Goal: Information Seeking & Learning: Learn about a topic

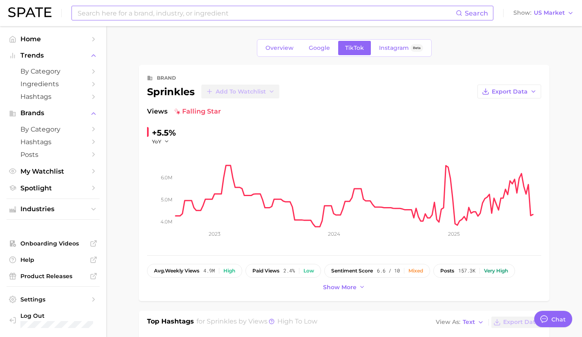
type textarea "x"
click at [172, 14] on input at bounding box center [266, 13] width 379 height 14
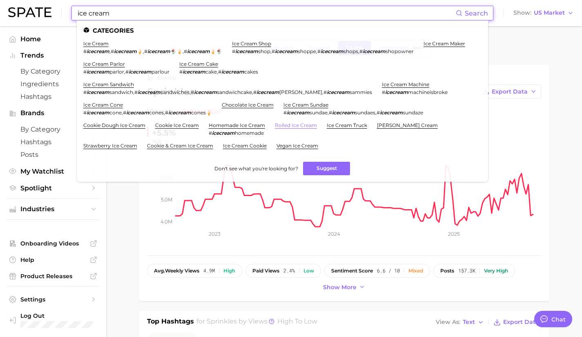
type input "ice cream"
click at [304, 124] on link "rolled ice cream" at bounding box center [296, 125] width 42 height 6
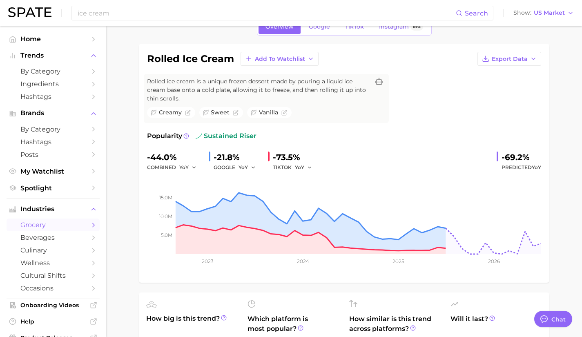
scroll to position [12, 0]
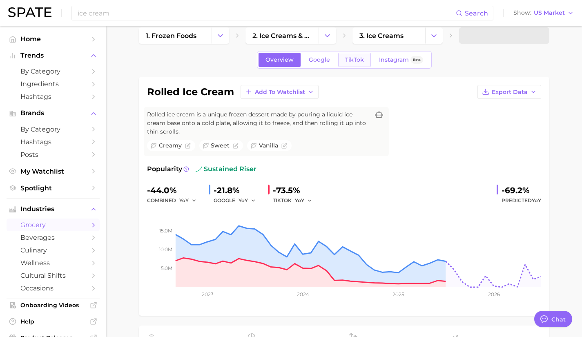
click at [360, 58] on span "TikTok" at bounding box center [354, 59] width 19 height 7
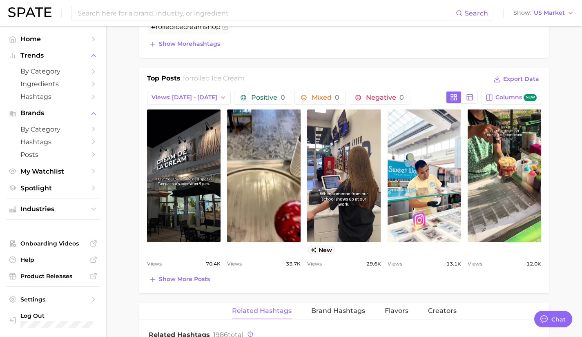
scroll to position [402, 0]
click at [191, 277] on span "Show more posts" at bounding box center [184, 278] width 51 height 7
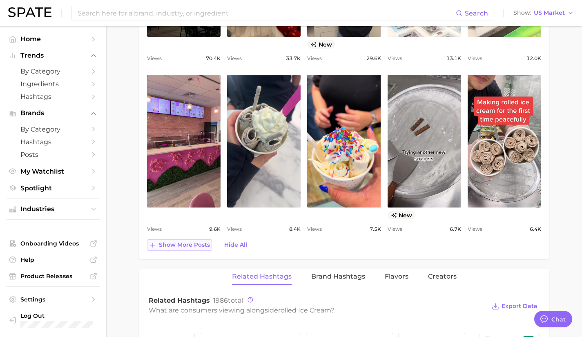
scroll to position [609, 0]
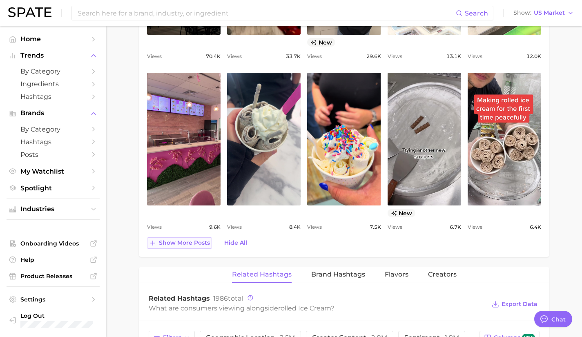
click at [187, 244] on span "Show more posts" at bounding box center [184, 242] width 51 height 7
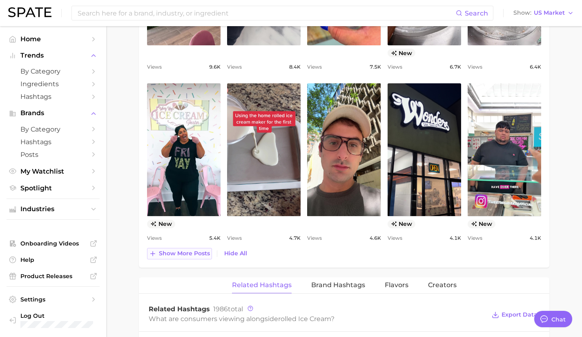
scroll to position [760, 0]
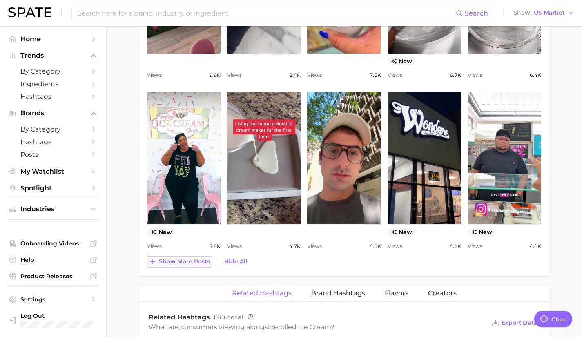
click at [193, 262] on span "Show more posts" at bounding box center [184, 261] width 51 height 7
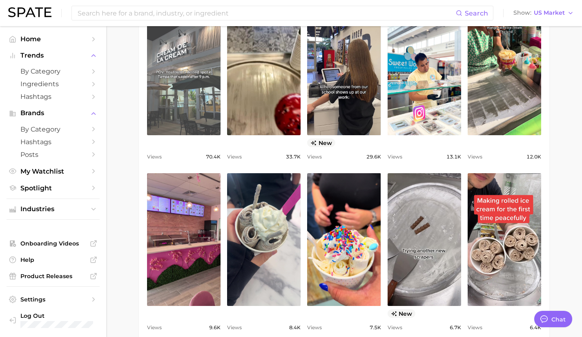
scroll to position [450, 0]
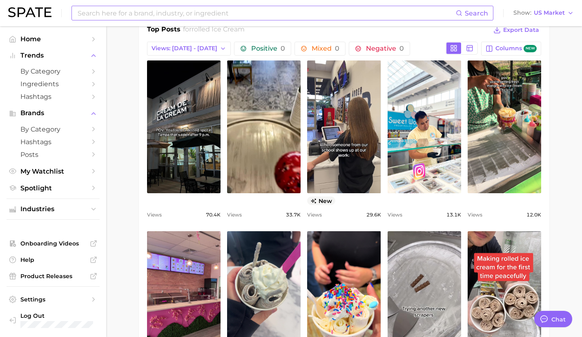
click at [210, 12] on input at bounding box center [266, 13] width 379 height 14
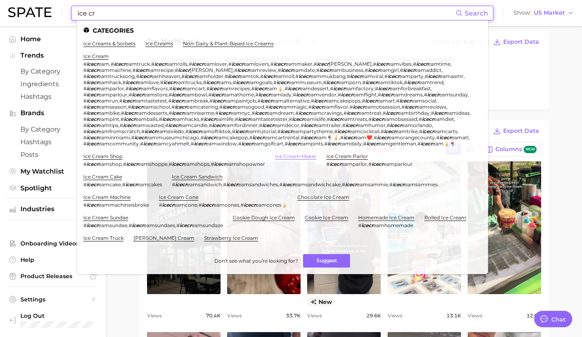
scroll to position [347, 0]
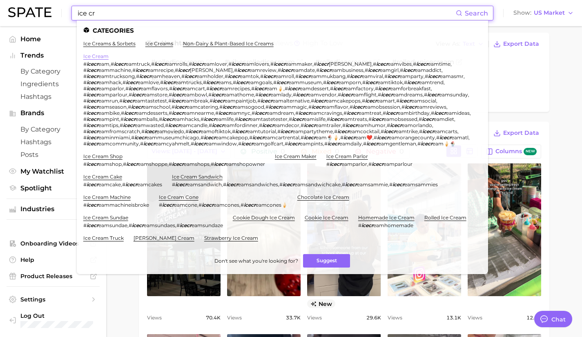
type input "ice cr"
click at [95, 54] on link "ice cream" at bounding box center [95, 56] width 25 height 6
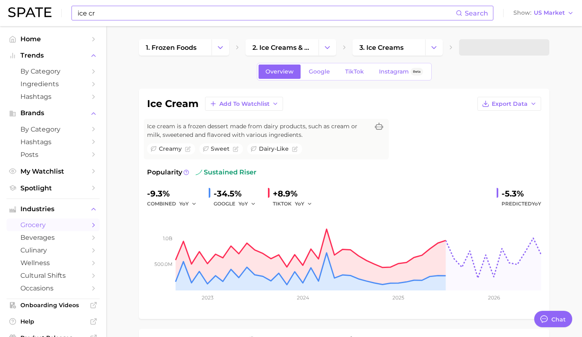
click at [319, 140] on div "Ice cream is a frozen dessert made from dairy products, such as cream or milk, …" at bounding box center [266, 139] width 245 height 40
click at [362, 70] on span "TikTok" at bounding box center [354, 71] width 19 height 7
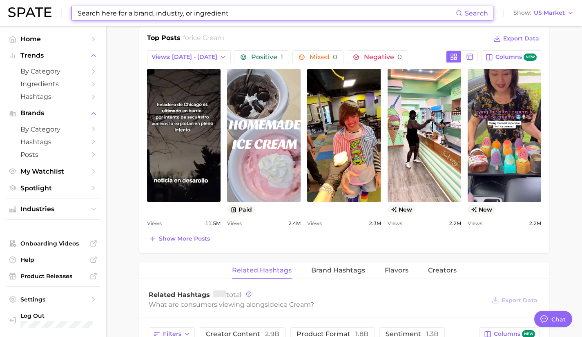
scroll to position [418, 0]
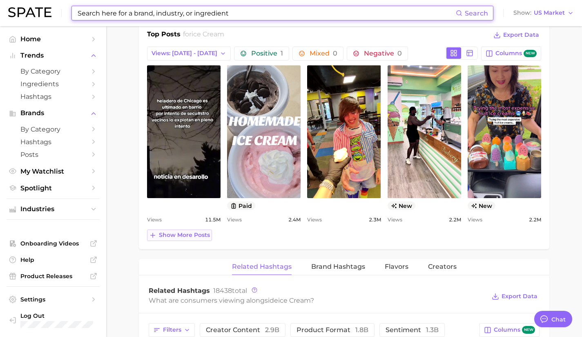
click at [189, 238] on span "Show more posts" at bounding box center [184, 234] width 51 height 7
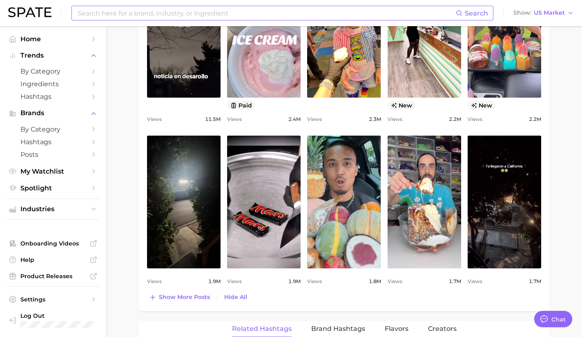
scroll to position [521, 0]
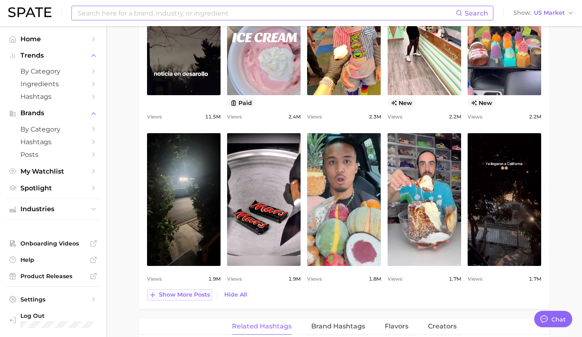
click at [183, 293] on span "Show more posts" at bounding box center [184, 294] width 51 height 7
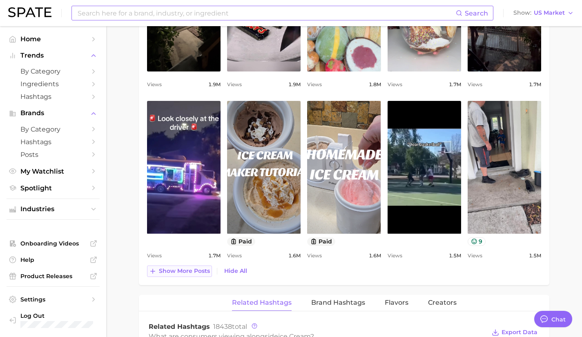
scroll to position [716, 0]
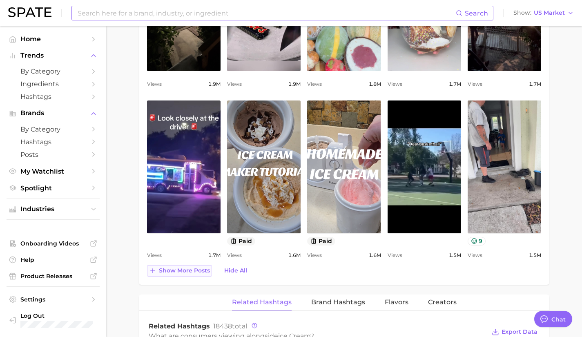
click at [176, 270] on span "Show more posts" at bounding box center [184, 270] width 51 height 7
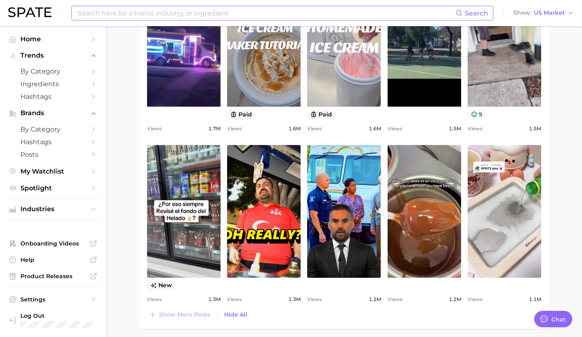
scroll to position [0, 0]
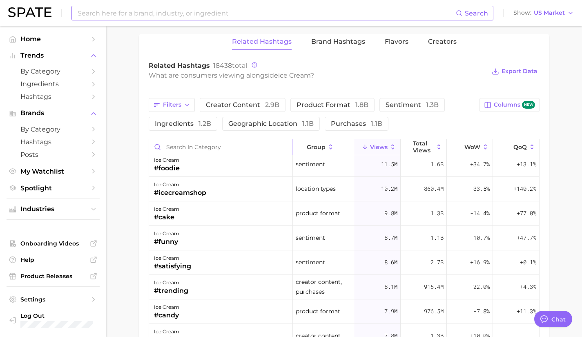
click at [194, 143] on input "Search in category" at bounding box center [220, 147] width 143 height 16
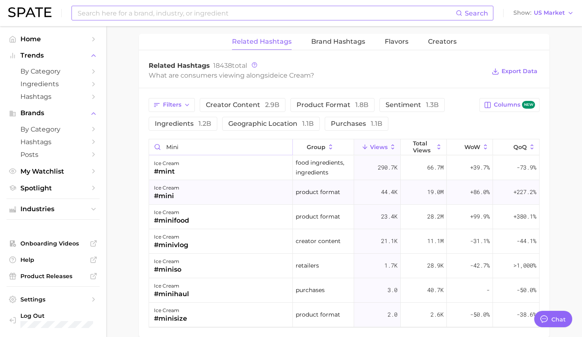
type input "mini"
click at [192, 197] on div "ice cream #mini" at bounding box center [221, 192] width 144 height 24
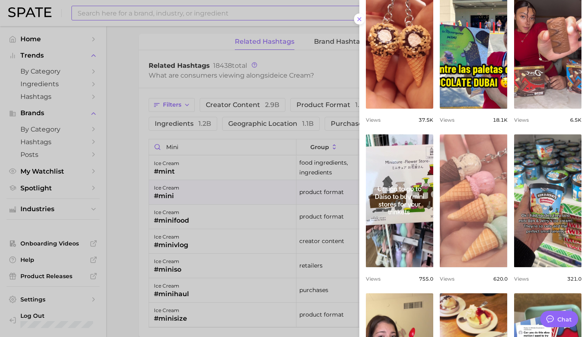
scroll to position [247, 0]
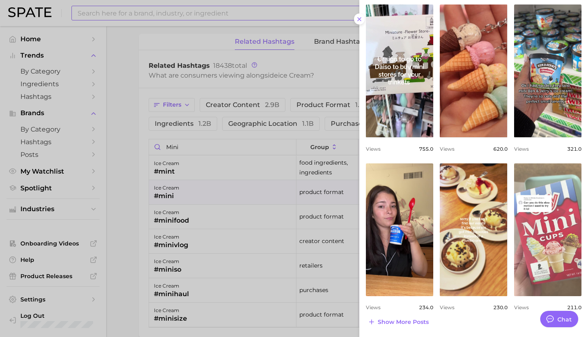
click at [548, 250] on link "view post on TikTok" at bounding box center [547, 229] width 67 height 133
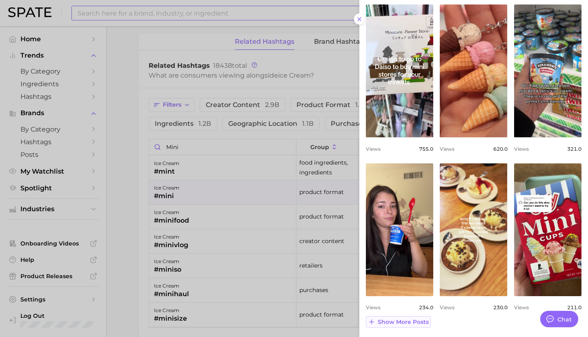
click at [396, 323] on span "Show more posts" at bounding box center [403, 321] width 51 height 7
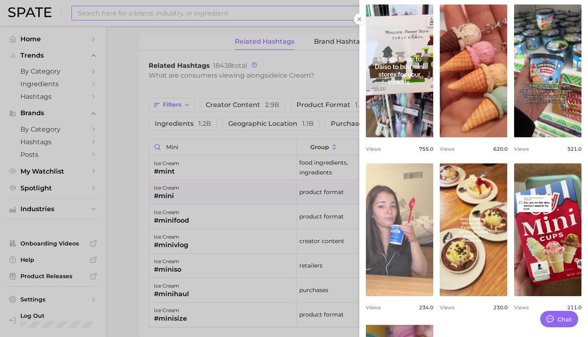
scroll to position [414, 0]
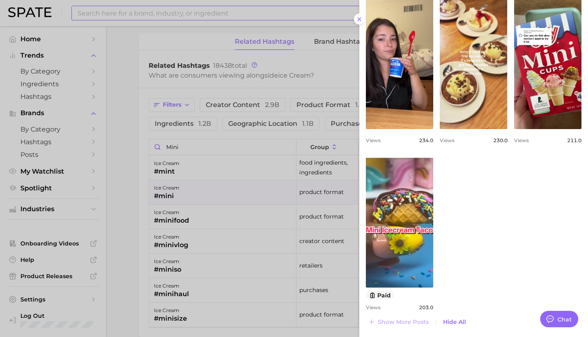
click at [240, 213] on div at bounding box center [294, 168] width 588 height 337
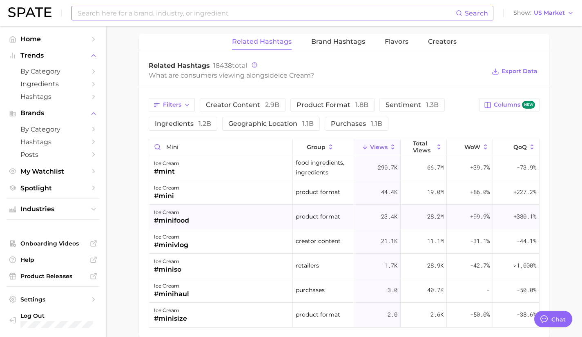
click at [219, 217] on div "ice cream #minifood" at bounding box center [221, 216] width 144 height 24
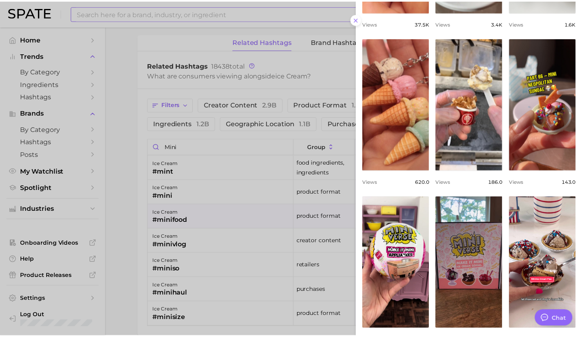
scroll to position [247, 0]
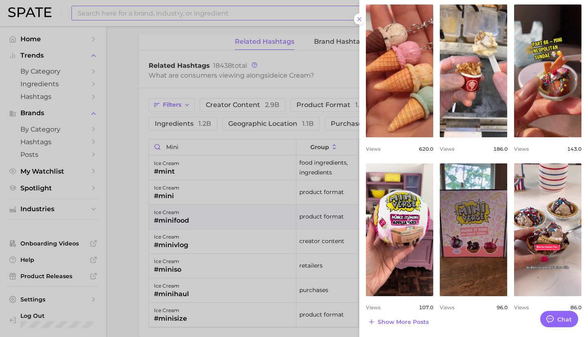
click at [214, 238] on div at bounding box center [294, 168] width 588 height 337
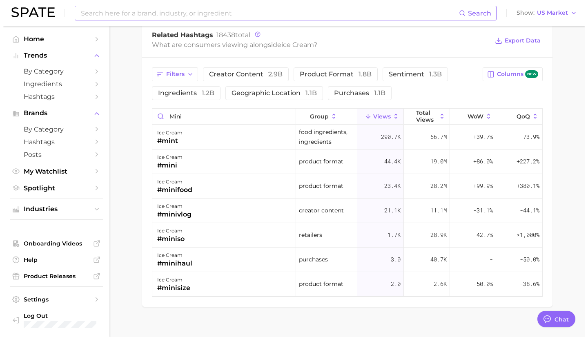
scroll to position [1178, 0]
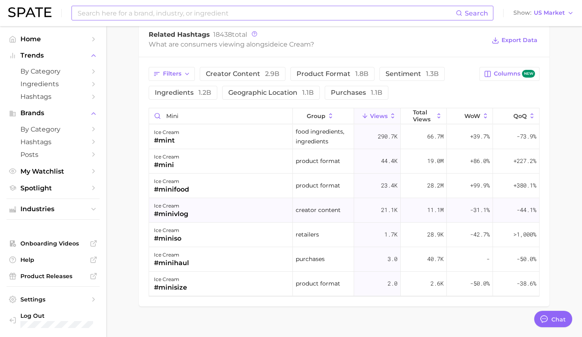
click at [213, 212] on div "ice cream #minivlog" at bounding box center [221, 210] width 144 height 24
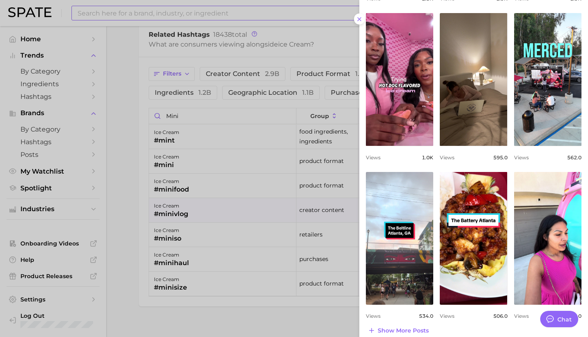
scroll to position [247, 0]
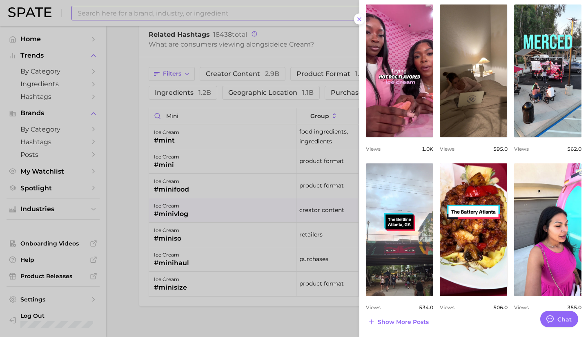
click at [202, 240] on div at bounding box center [294, 168] width 588 height 337
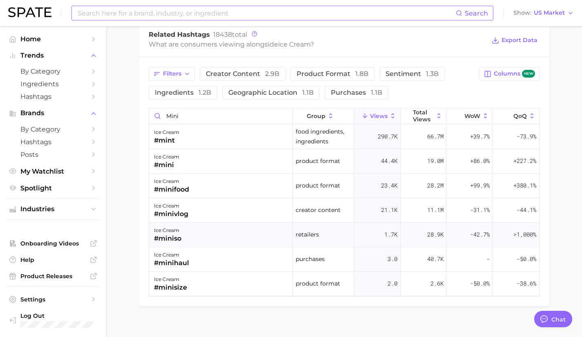
click at [192, 235] on div "ice cream #miniso" at bounding box center [221, 234] width 144 height 24
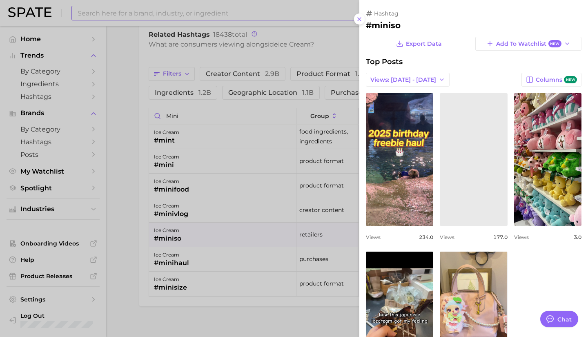
scroll to position [0, 0]
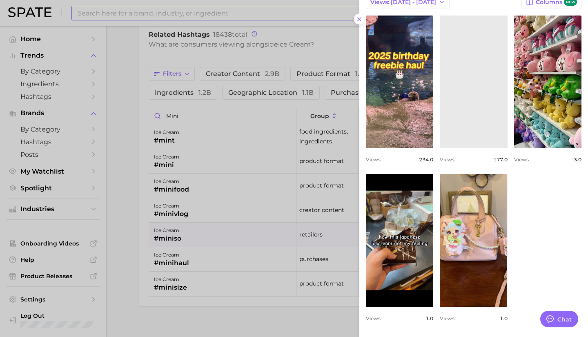
click at [240, 290] on div at bounding box center [294, 168] width 588 height 337
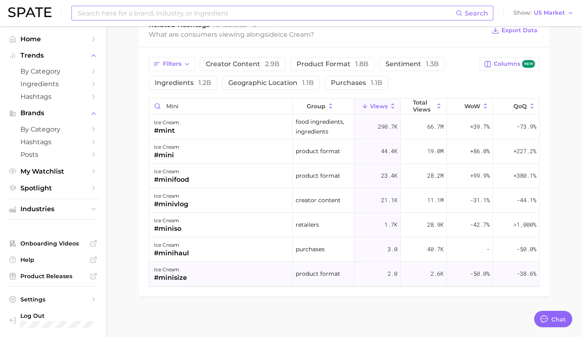
click at [225, 273] on div "ice cream #minisize" at bounding box center [221, 274] width 144 height 24
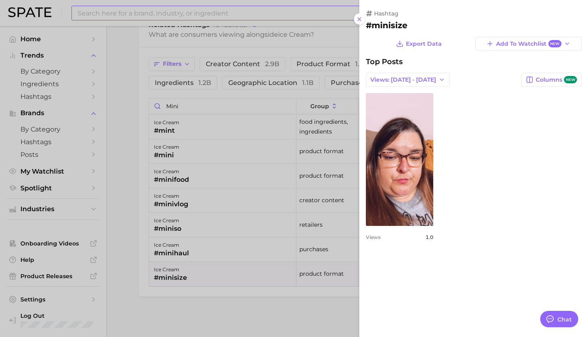
click at [239, 238] on div at bounding box center [294, 168] width 588 height 337
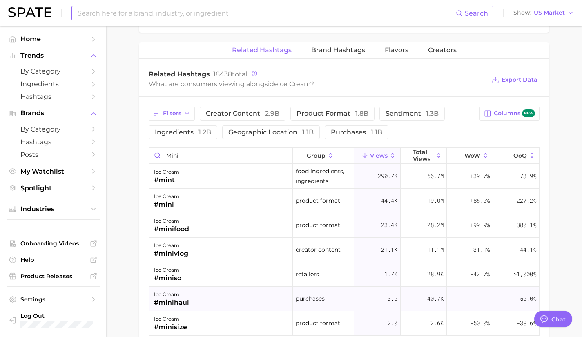
click at [227, 296] on div "ice cream #minihaul" at bounding box center [221, 299] width 144 height 24
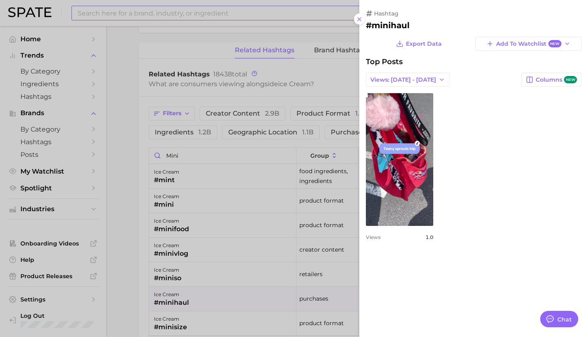
click at [289, 156] on div at bounding box center [294, 168] width 588 height 337
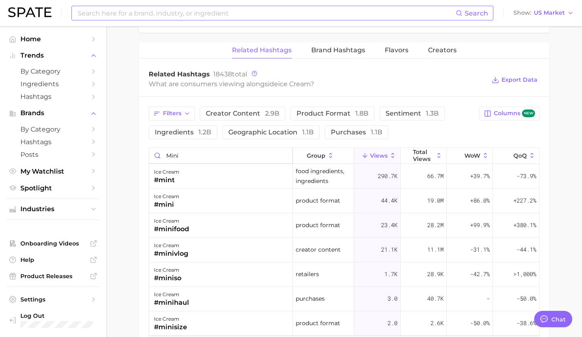
click at [283, 156] on input "mini" at bounding box center [220, 156] width 143 height 16
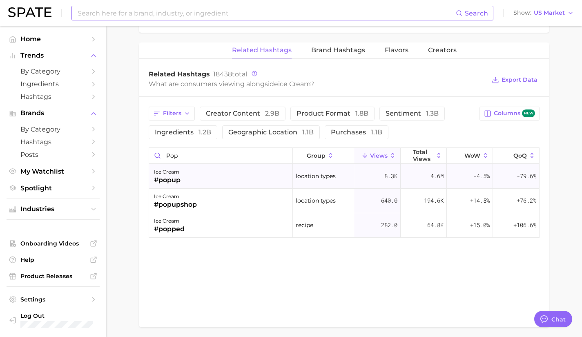
click at [237, 181] on div "ice cream #popup" at bounding box center [221, 176] width 144 height 24
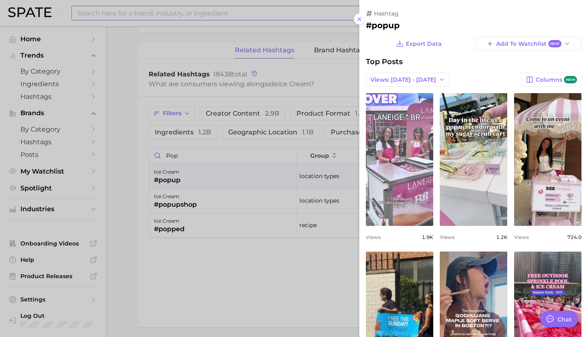
click at [389, 177] on link "view post on TikTok" at bounding box center [399, 159] width 67 height 133
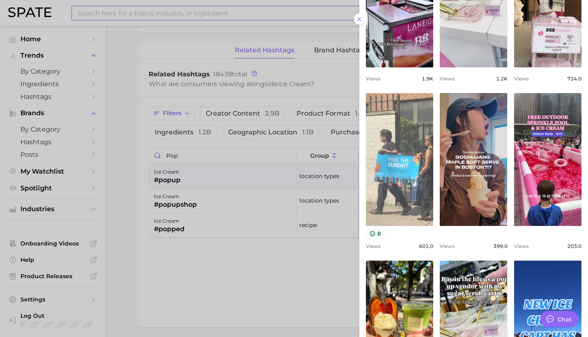
click at [399, 174] on link "view post on TikTok" at bounding box center [399, 159] width 67 height 133
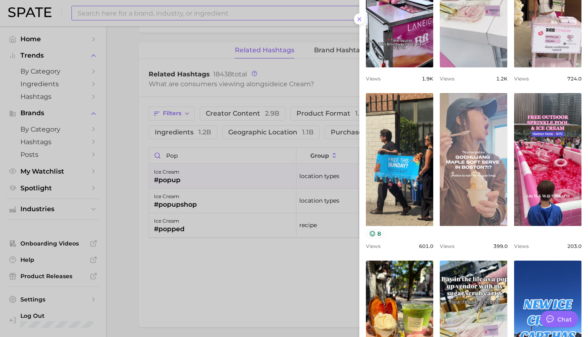
scroll to position [256, 0]
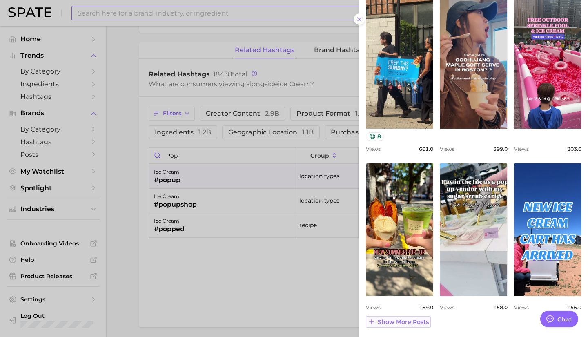
click at [416, 322] on span "Show more posts" at bounding box center [403, 321] width 51 height 7
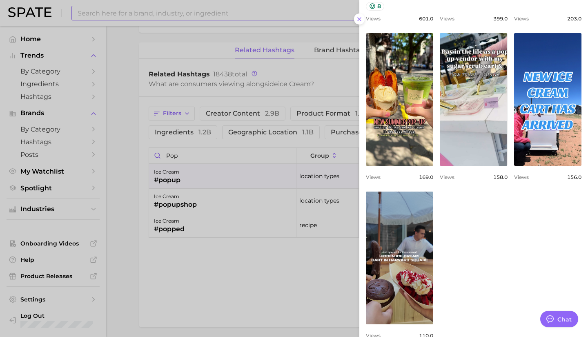
scroll to position [386, 0]
click at [215, 233] on div at bounding box center [294, 168] width 588 height 337
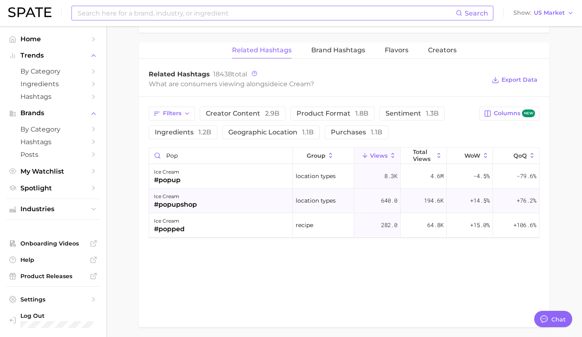
click at [215, 201] on div "ice cream #popupshop" at bounding box center [221, 201] width 144 height 24
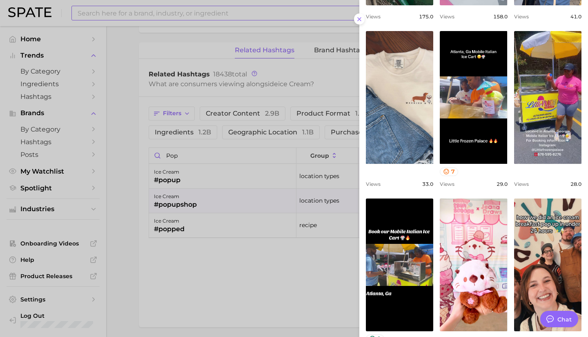
scroll to position [264, 0]
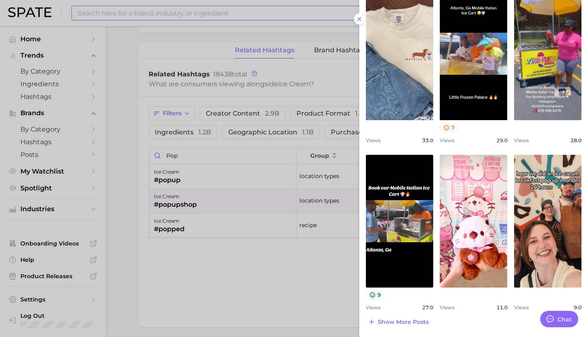
click at [250, 257] on div at bounding box center [294, 168] width 588 height 337
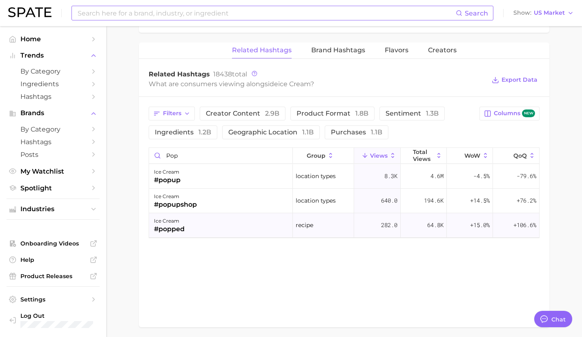
click at [236, 225] on div "ice cream #popped" at bounding box center [221, 225] width 144 height 24
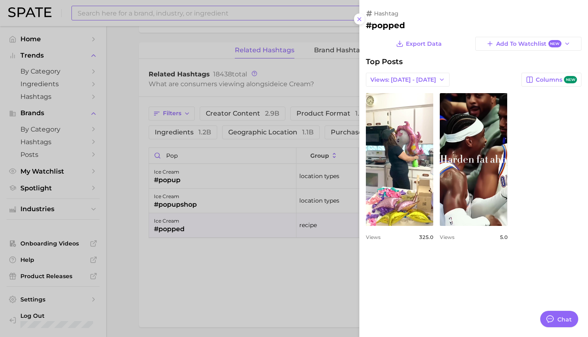
scroll to position [0, 0]
click at [312, 263] on div at bounding box center [294, 168] width 588 height 337
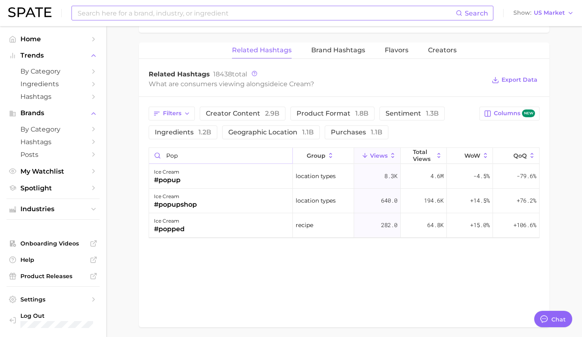
click at [263, 152] on input "pop" at bounding box center [220, 156] width 143 height 16
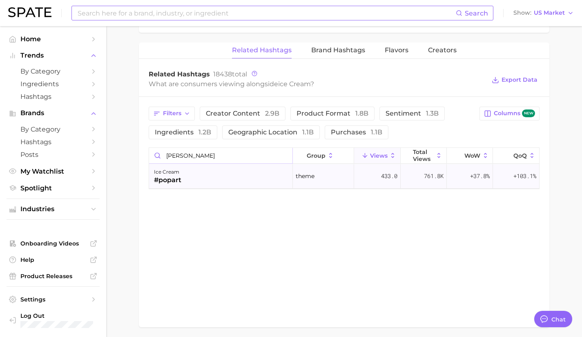
type input "[PERSON_NAME]"
click at [239, 175] on div "ice cream #popart" at bounding box center [221, 176] width 144 height 24
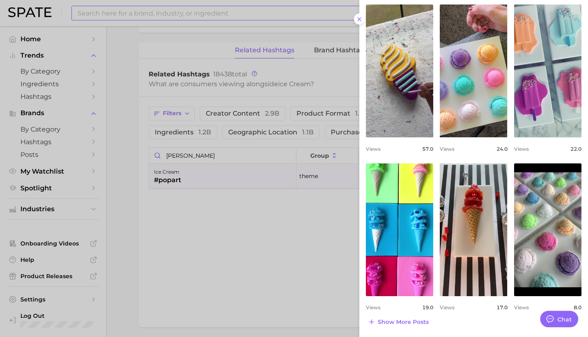
click at [292, 245] on div at bounding box center [294, 168] width 588 height 337
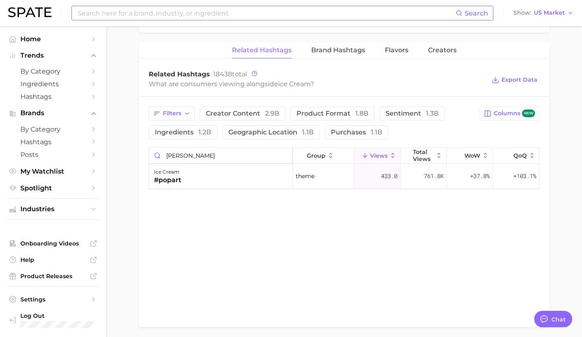
click at [284, 155] on input "[PERSON_NAME]" at bounding box center [220, 156] width 143 height 16
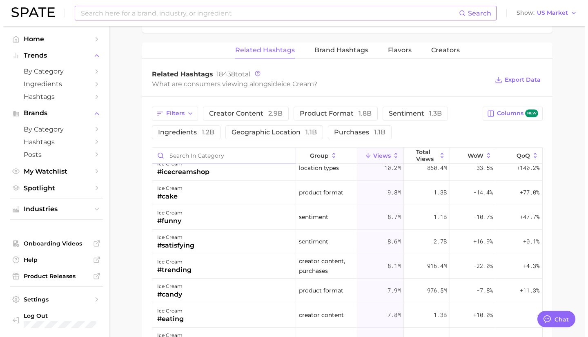
scroll to position [275, 0]
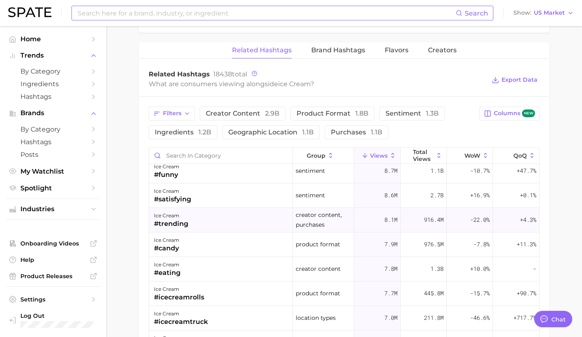
click at [242, 221] on div "ice cream #trending" at bounding box center [221, 220] width 144 height 24
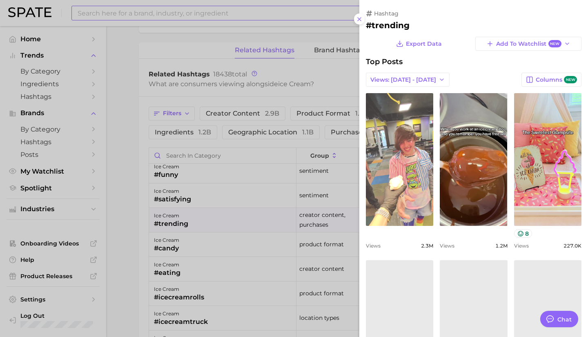
scroll to position [0, 0]
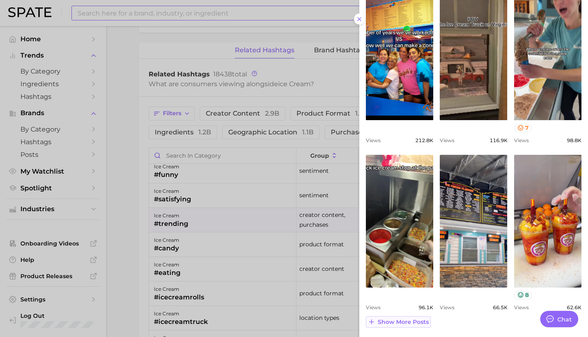
click at [405, 322] on span "Show more posts" at bounding box center [403, 321] width 51 height 7
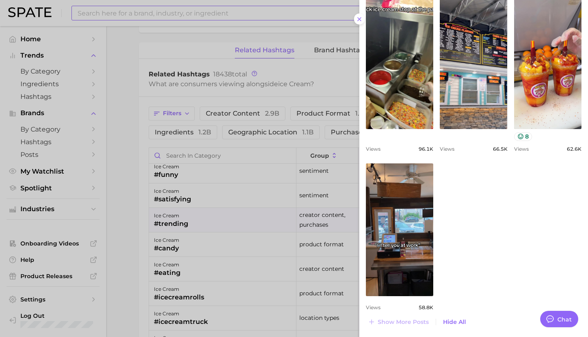
click at [211, 240] on div at bounding box center [294, 168] width 588 height 337
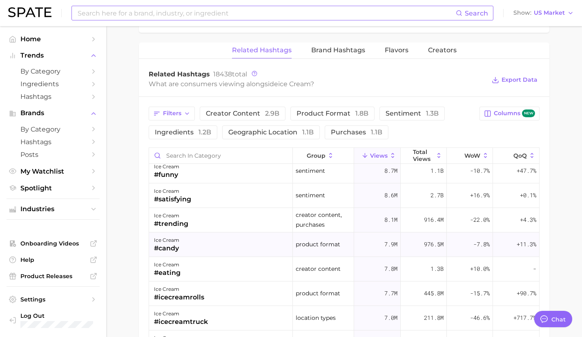
click at [211, 240] on div "ice cream #candy" at bounding box center [221, 244] width 144 height 24
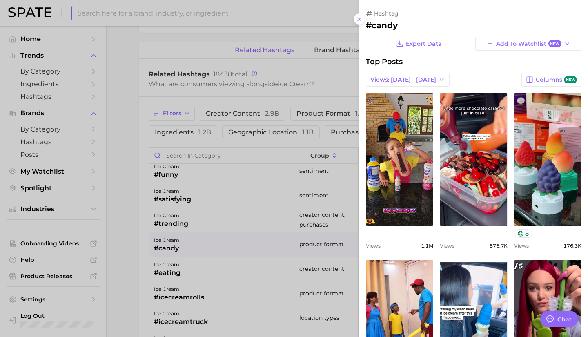
click at [462, 64] on div "Top Posts" at bounding box center [474, 61] width 216 height 9
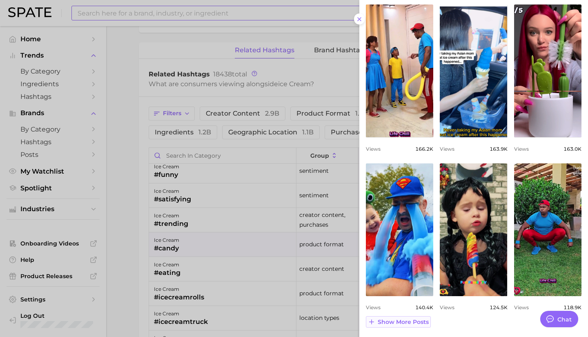
click at [407, 320] on span "Show more posts" at bounding box center [403, 321] width 51 height 7
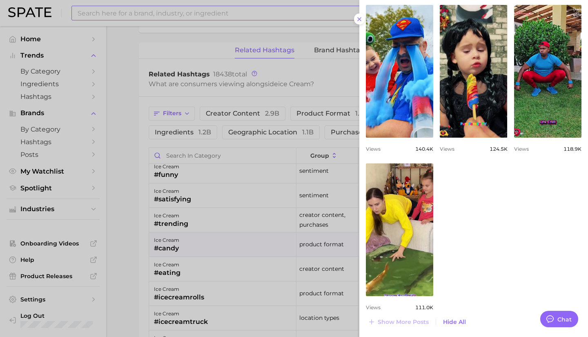
click at [207, 261] on div at bounding box center [294, 168] width 588 height 337
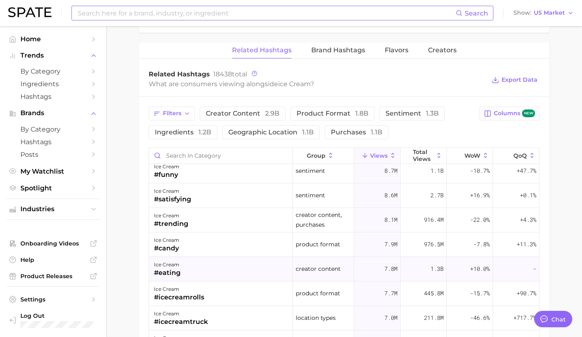
click at [191, 270] on div "ice cream #eating" at bounding box center [221, 269] width 144 height 24
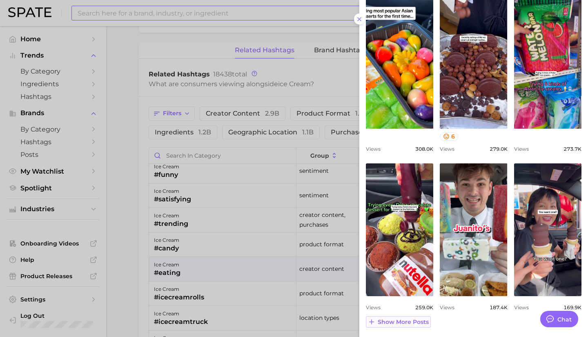
click at [405, 325] on button "Show more posts" at bounding box center [398, 321] width 65 height 11
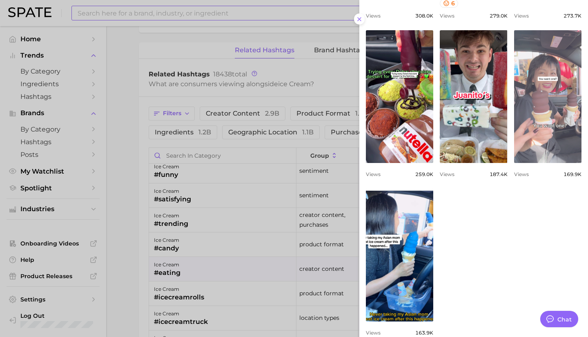
click at [522, 149] on link "view post on TikTok" at bounding box center [547, 96] width 67 height 133
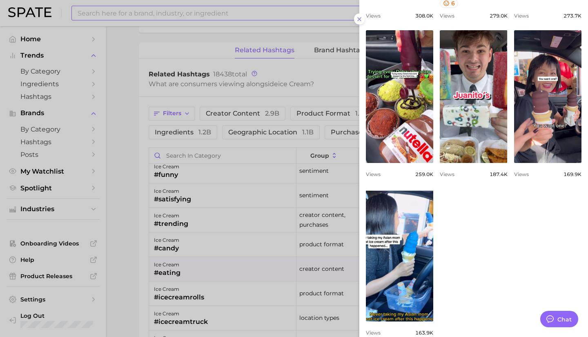
click at [204, 298] on div at bounding box center [294, 168] width 588 height 337
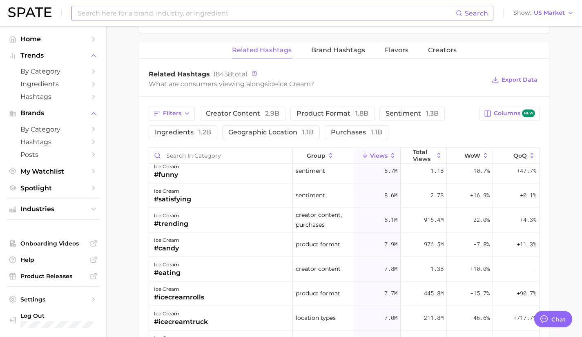
click at [204, 298] on div "ice cream #icecreamrolls" at bounding box center [221, 293] width 144 height 24
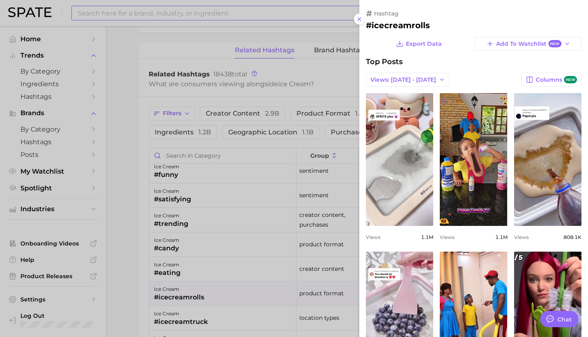
click at [473, 241] on div "view post on TikTok Views 1.1m view post on TikTok Views 1.1m view post on TikT…" at bounding box center [474, 325] width 216 height 464
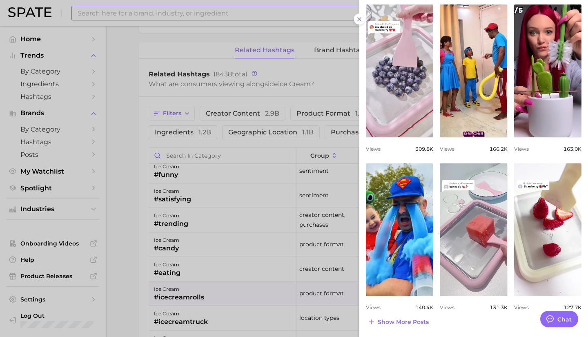
click at [204, 323] on div at bounding box center [294, 168] width 588 height 337
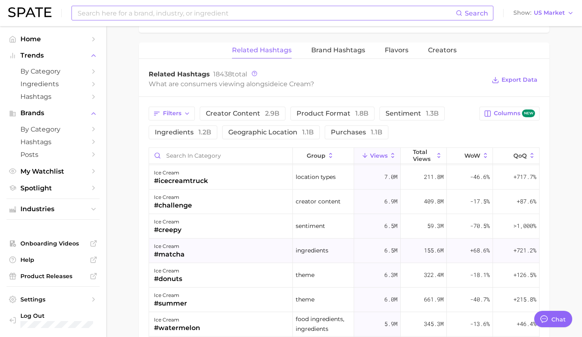
click at [209, 246] on div "ice cream #matcha" at bounding box center [221, 250] width 144 height 24
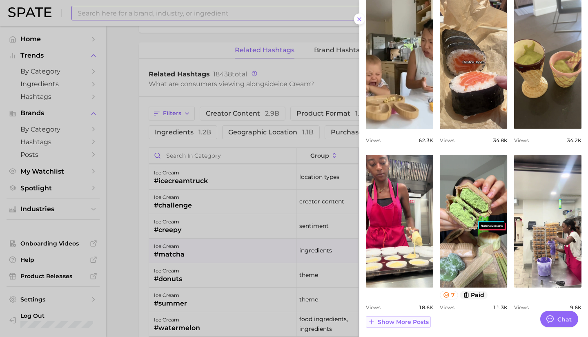
click at [407, 322] on span "Show more posts" at bounding box center [403, 321] width 51 height 7
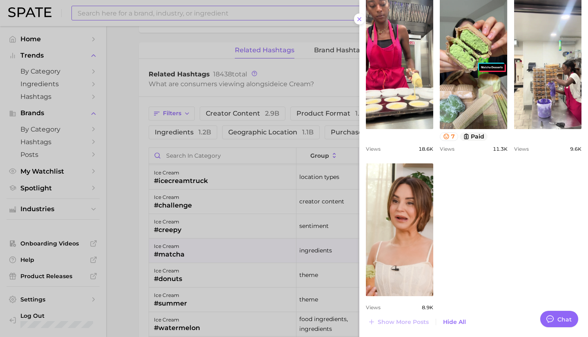
click at [145, 285] on div at bounding box center [294, 168] width 588 height 337
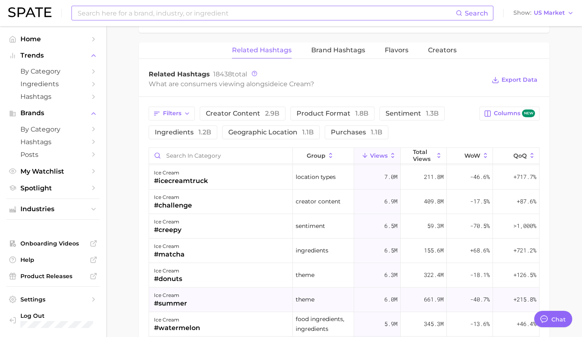
click at [197, 300] on div "ice cream #summer" at bounding box center [221, 299] width 144 height 24
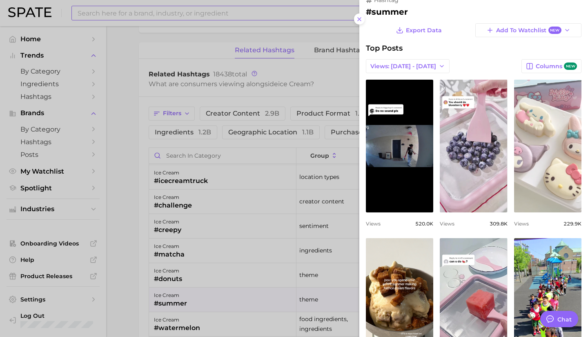
click at [556, 168] on link "view post on TikTok" at bounding box center [547, 146] width 67 height 133
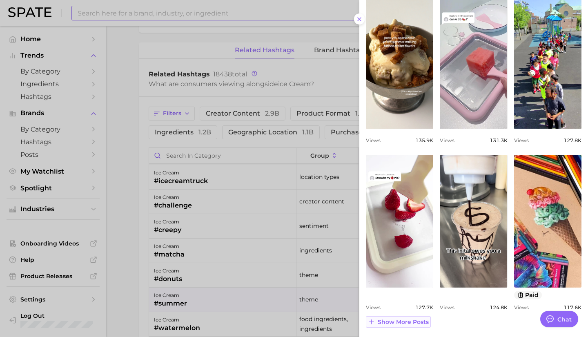
click at [407, 322] on span "Show more posts" at bounding box center [403, 321] width 51 height 7
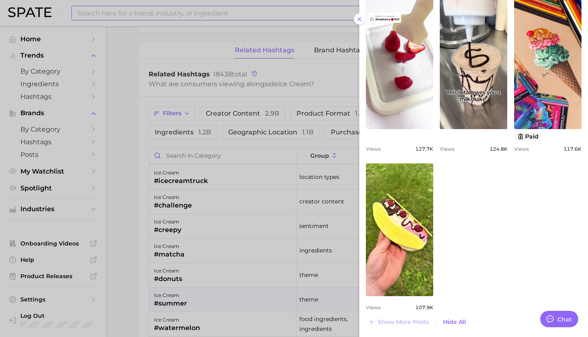
click at [180, 297] on div at bounding box center [294, 168] width 588 height 337
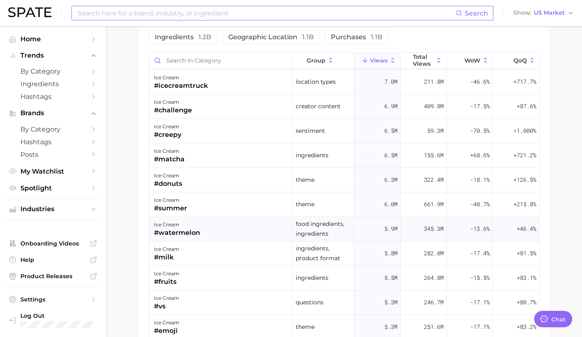
click at [192, 231] on div "#watermelon" at bounding box center [177, 233] width 46 height 10
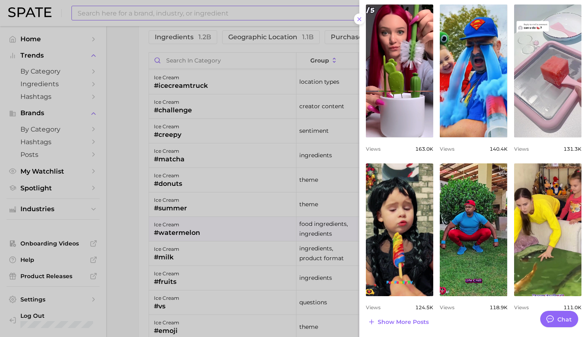
click at [278, 246] on div at bounding box center [294, 168] width 588 height 337
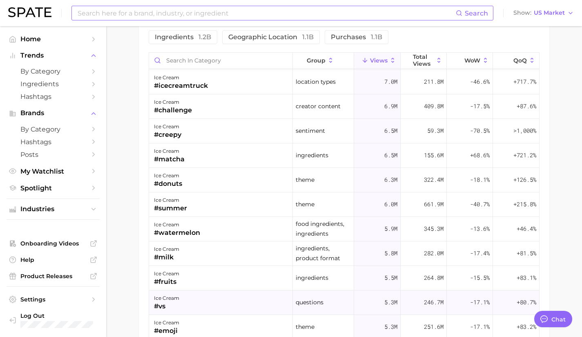
click at [234, 291] on div "ice cream #vs" at bounding box center [221, 302] width 144 height 24
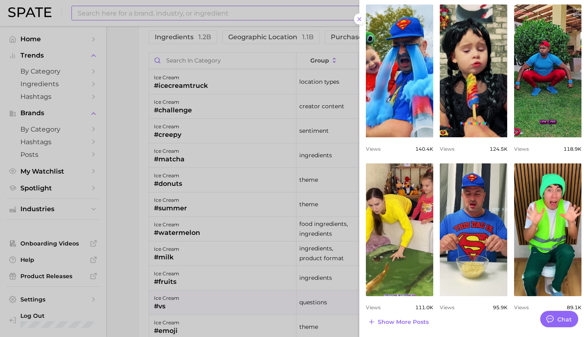
click at [183, 276] on div at bounding box center [294, 168] width 588 height 337
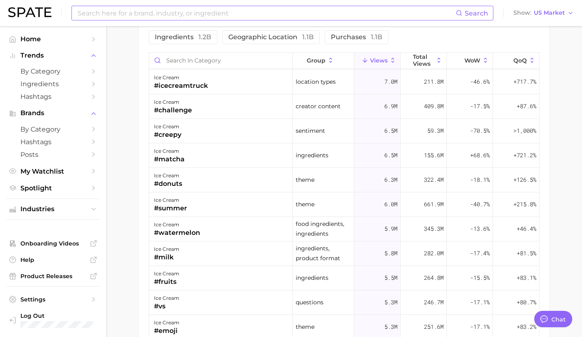
click at [183, 276] on div "ice cream #fruits" at bounding box center [221, 278] width 144 height 24
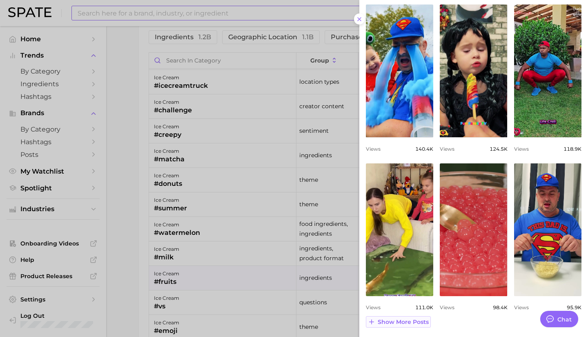
click at [399, 323] on span "Show more posts" at bounding box center [403, 321] width 51 height 7
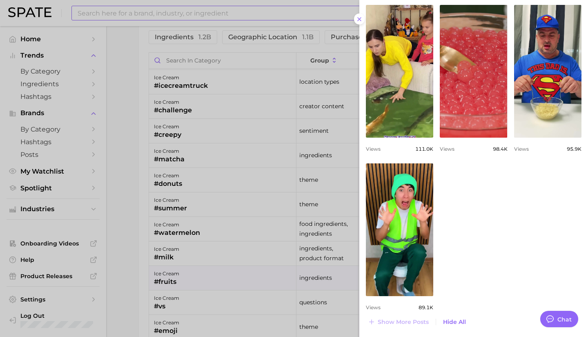
click at [132, 308] on div at bounding box center [294, 168] width 588 height 337
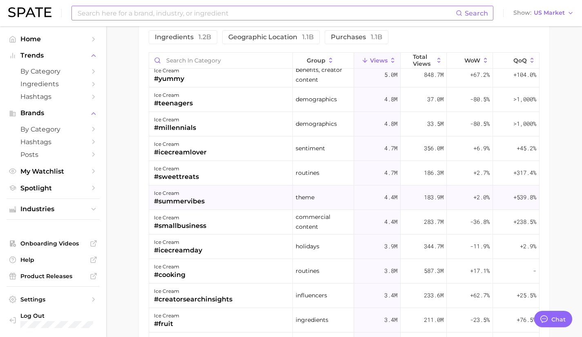
click at [217, 197] on div "ice cream #summervibes" at bounding box center [221, 197] width 144 height 24
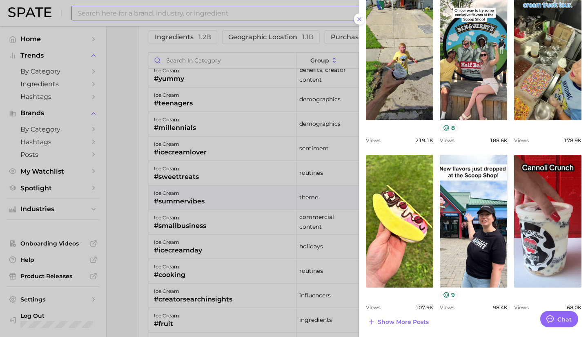
click at [224, 296] on div at bounding box center [294, 168] width 588 height 337
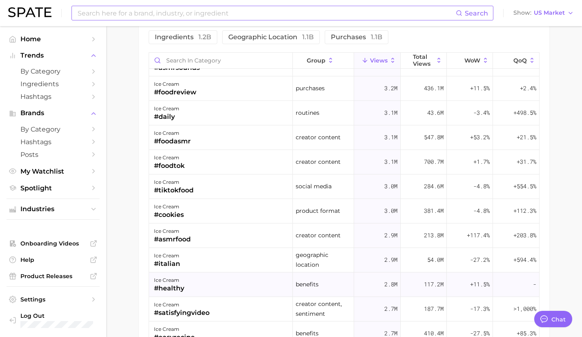
click at [212, 277] on div "ice cream #healthy" at bounding box center [221, 284] width 144 height 24
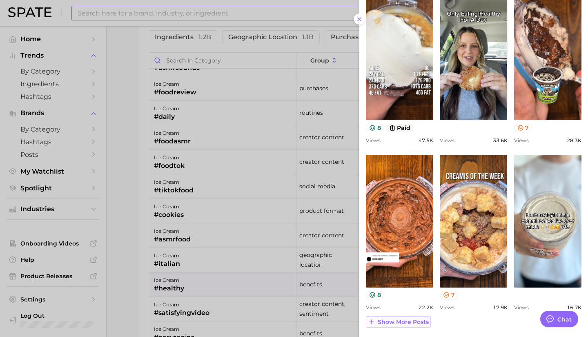
click at [389, 317] on button "Show more posts" at bounding box center [398, 321] width 65 height 11
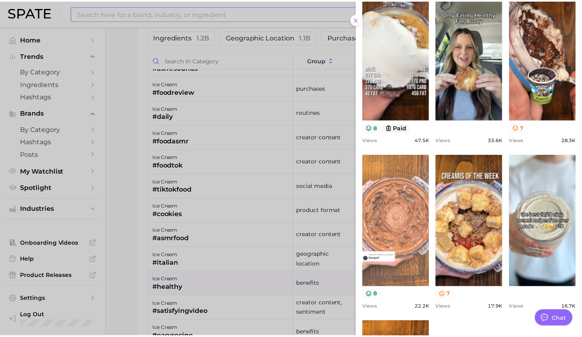
scroll to position [440, 0]
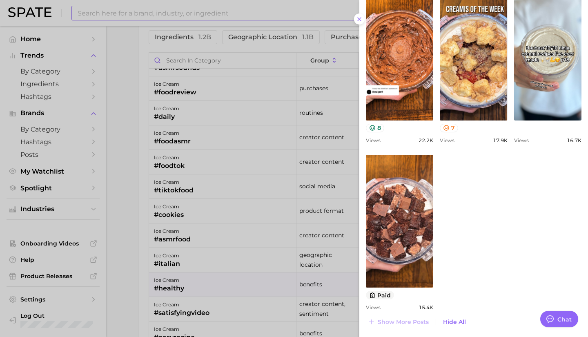
click at [241, 283] on div at bounding box center [294, 168] width 588 height 337
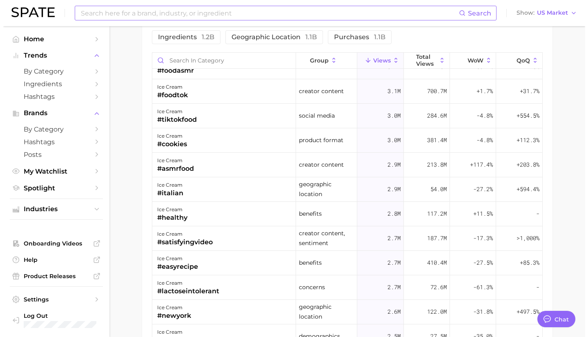
scroll to position [1166, 0]
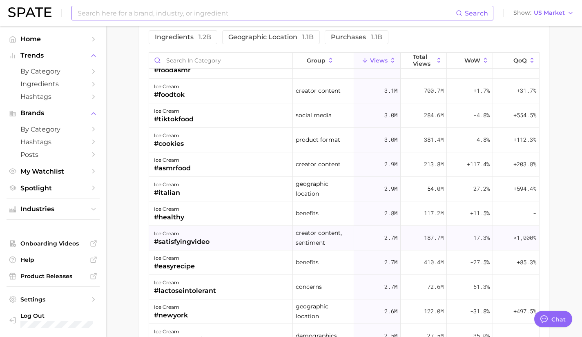
click at [225, 235] on div "ice cream #satisfyingvideo" at bounding box center [221, 238] width 144 height 24
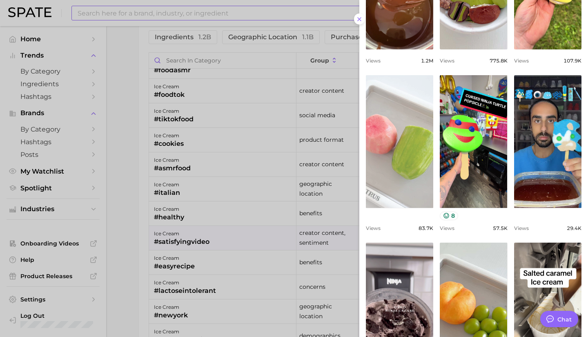
scroll to position [181, 0]
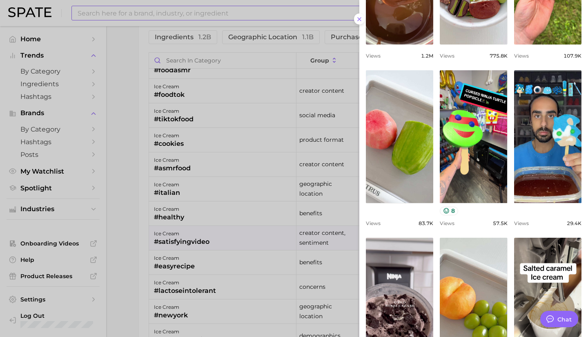
click at [176, 263] on div at bounding box center [294, 168] width 588 height 337
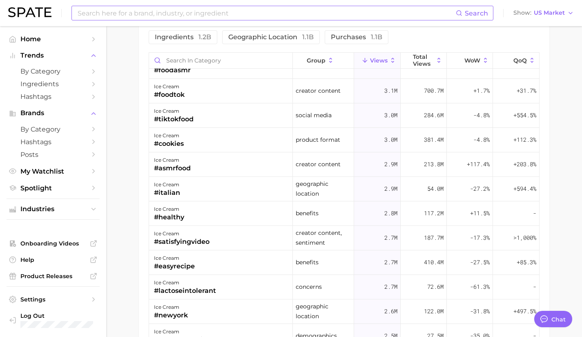
click at [176, 263] on div "#easyrecipe" at bounding box center [174, 266] width 41 height 10
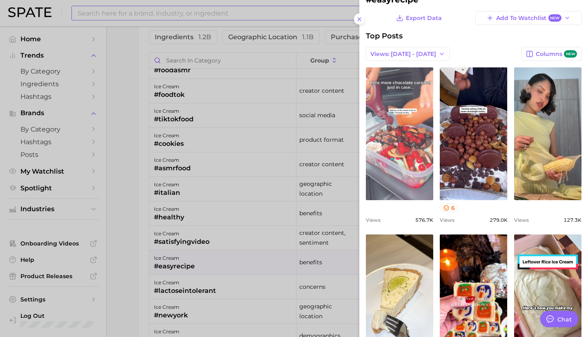
scroll to position [264, 0]
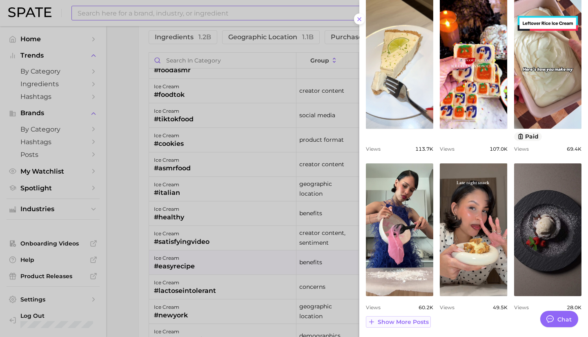
click at [398, 319] on span "Show more posts" at bounding box center [403, 321] width 51 height 7
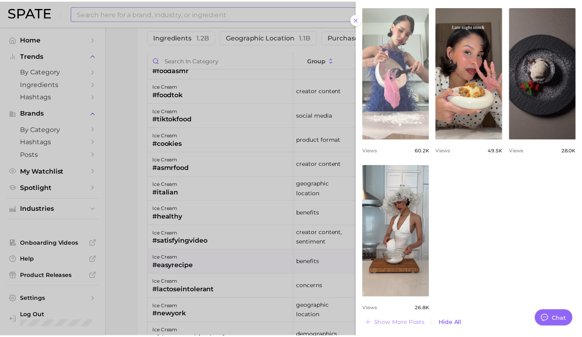
scroll to position [422, 0]
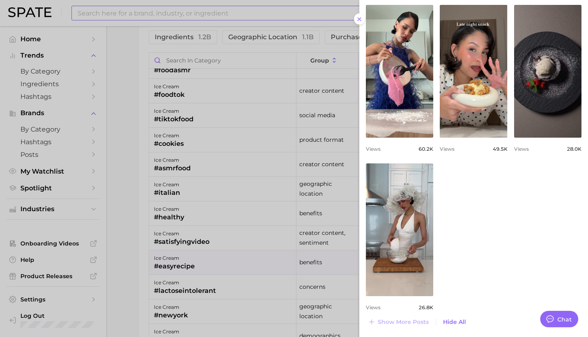
click at [207, 287] on div at bounding box center [294, 168] width 588 height 337
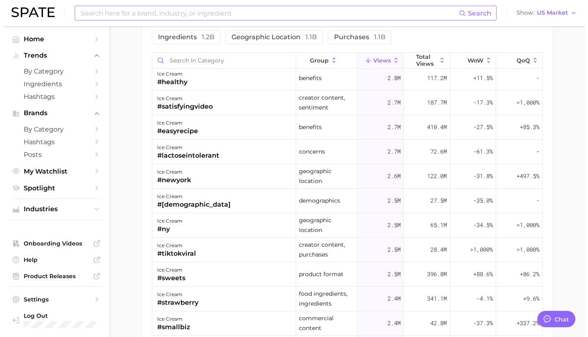
scroll to position [1302, 0]
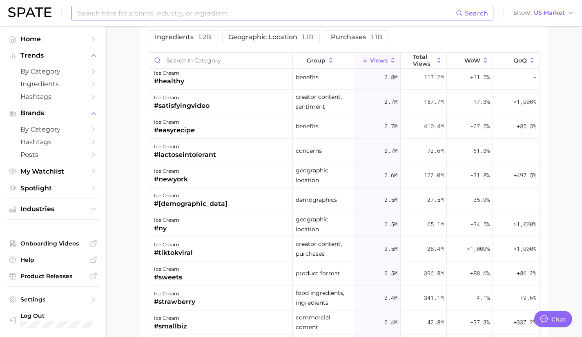
click at [207, 287] on div "ice cream #strawberry" at bounding box center [221, 298] width 144 height 24
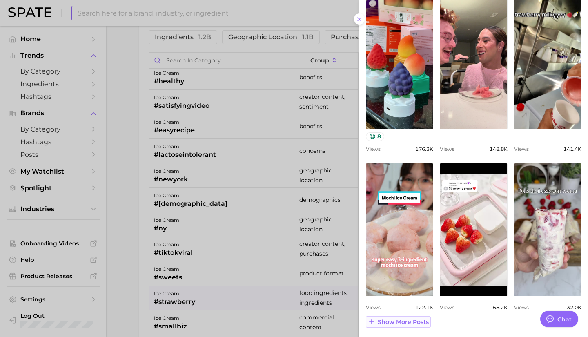
click at [396, 323] on span "Show more posts" at bounding box center [403, 321] width 51 height 7
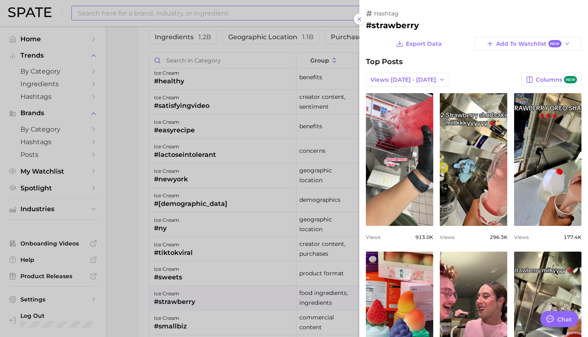
click at [235, 302] on div at bounding box center [294, 168] width 588 height 337
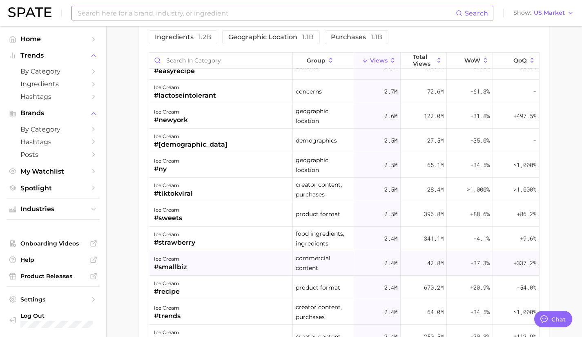
click at [225, 258] on div "ice cream #smallbiz" at bounding box center [221, 263] width 144 height 24
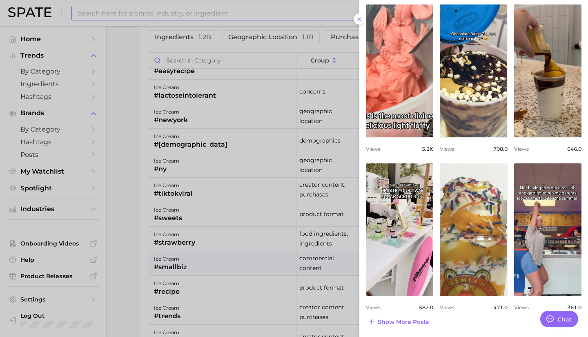
click at [249, 266] on div at bounding box center [294, 168] width 588 height 337
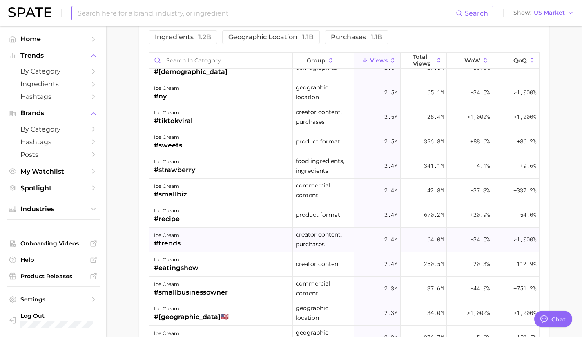
click at [231, 244] on div "ice cream #trends" at bounding box center [221, 239] width 144 height 24
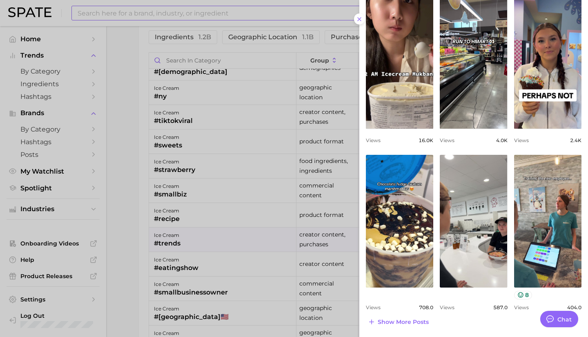
click at [203, 267] on div at bounding box center [294, 168] width 588 height 337
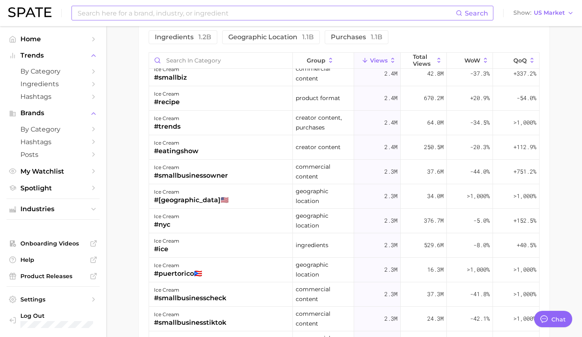
click at [203, 267] on div "ice cream #puertorico🇵🇷" at bounding box center [221, 270] width 144 height 24
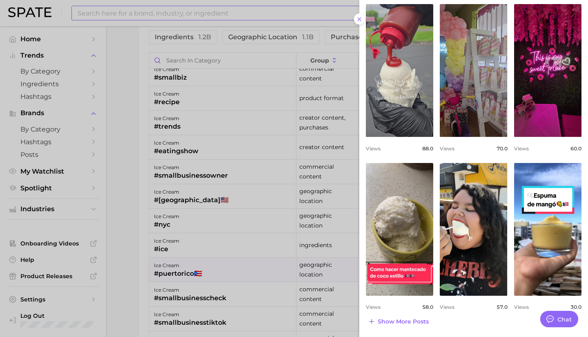
click at [215, 253] on div at bounding box center [294, 168] width 588 height 337
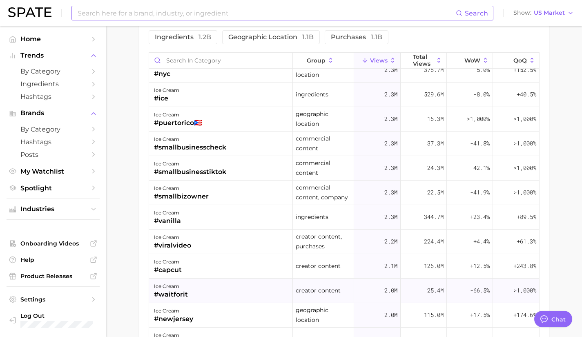
click at [207, 280] on div "ice cream #waitforit" at bounding box center [221, 290] width 144 height 24
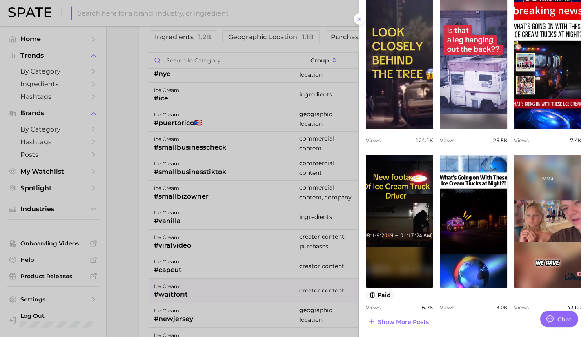
click at [260, 278] on div at bounding box center [294, 168] width 588 height 337
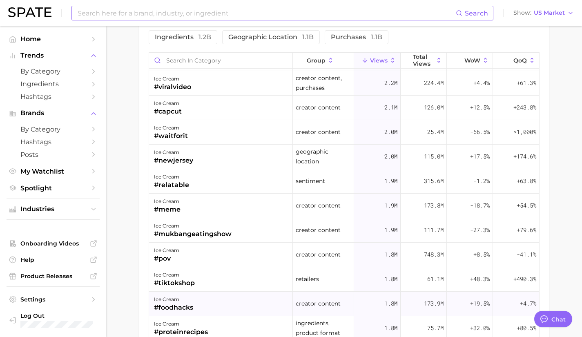
click at [249, 297] on div "ice cream #foodhacks" at bounding box center [221, 303] width 144 height 24
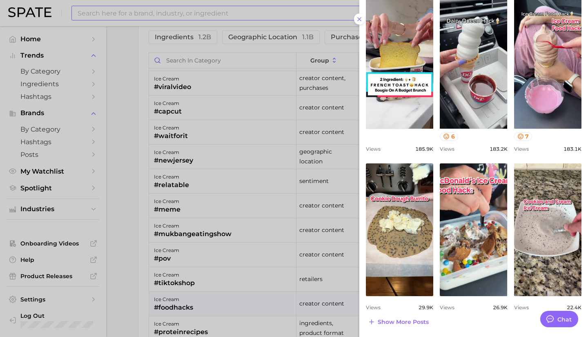
click at [228, 284] on div at bounding box center [294, 168] width 588 height 337
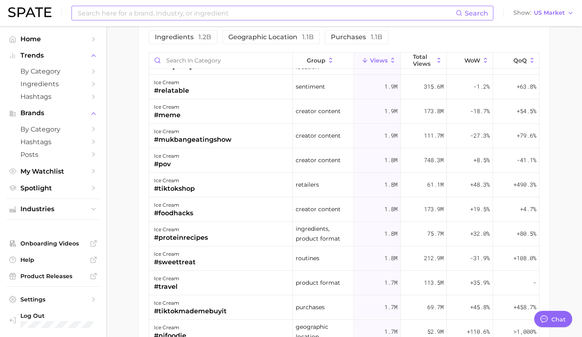
click at [228, 284] on div "ice cream #travel" at bounding box center [221, 283] width 144 height 24
